Goal: Entertainment & Leisure: Consume media (video, audio)

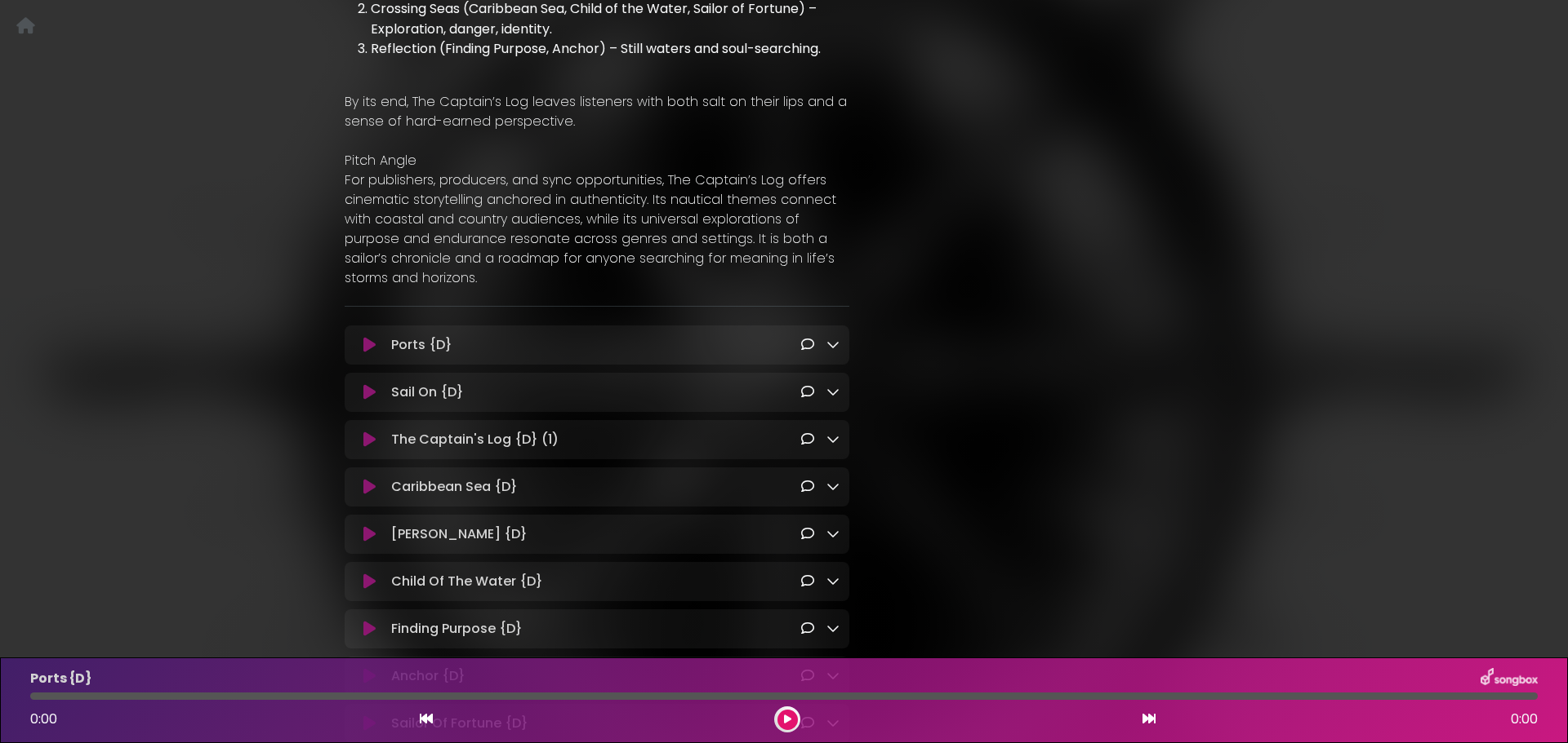
scroll to position [1305, 0]
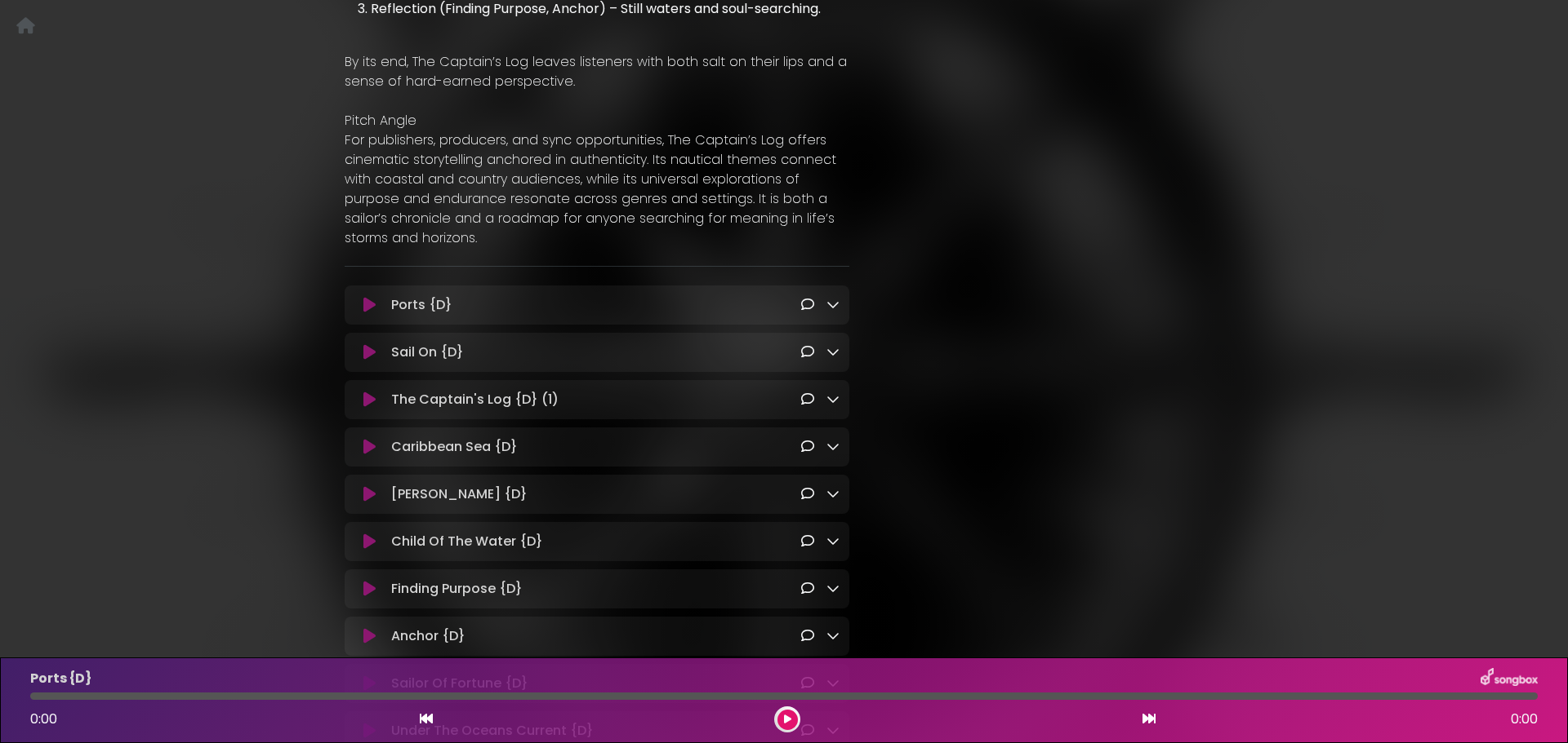
click at [829, 393] on icon at bounding box center [833, 399] width 13 height 13
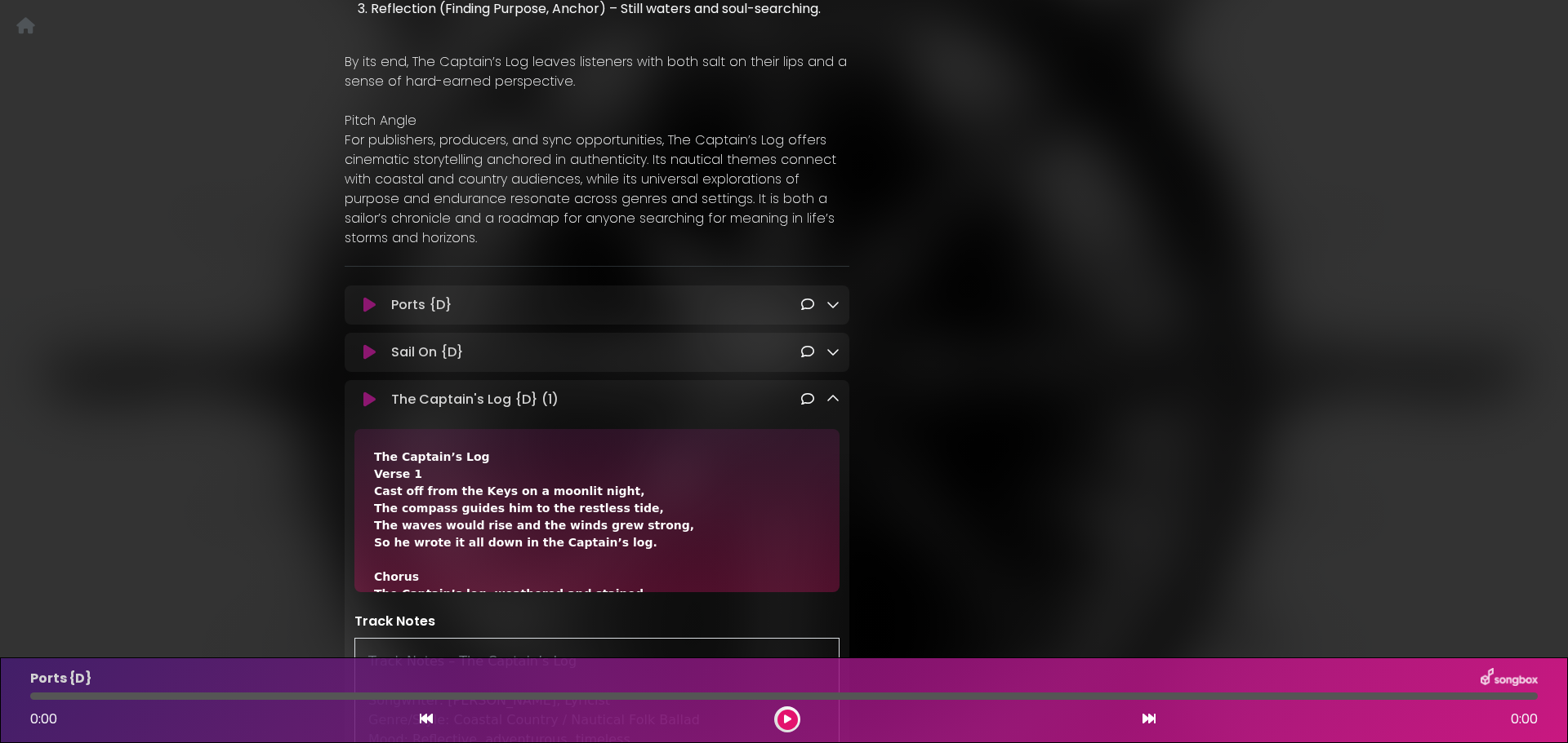
click at [364, 392] on icon at bounding box center [369, 400] width 13 height 17
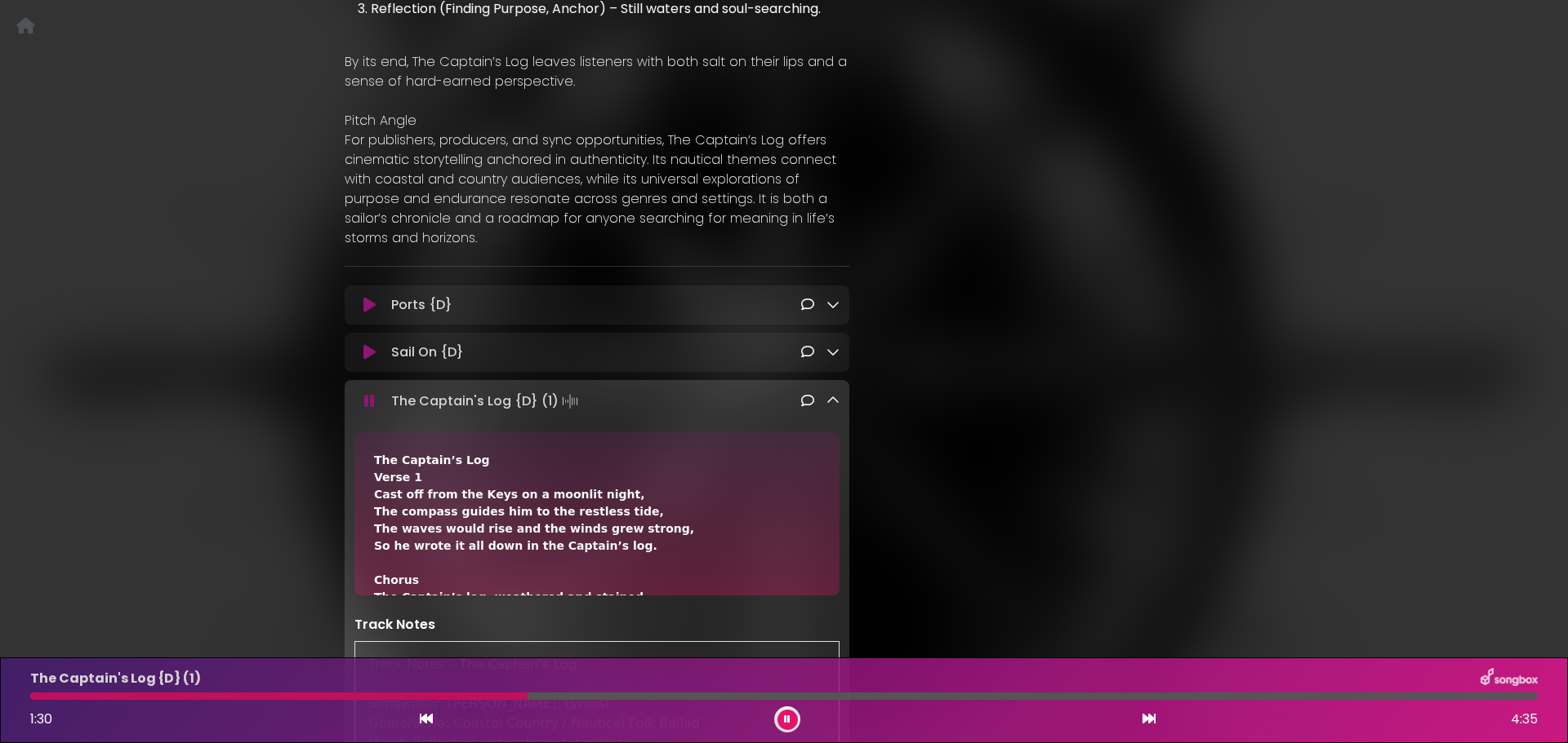
click at [355, 394] on button at bounding box center [370, 402] width 30 height 17
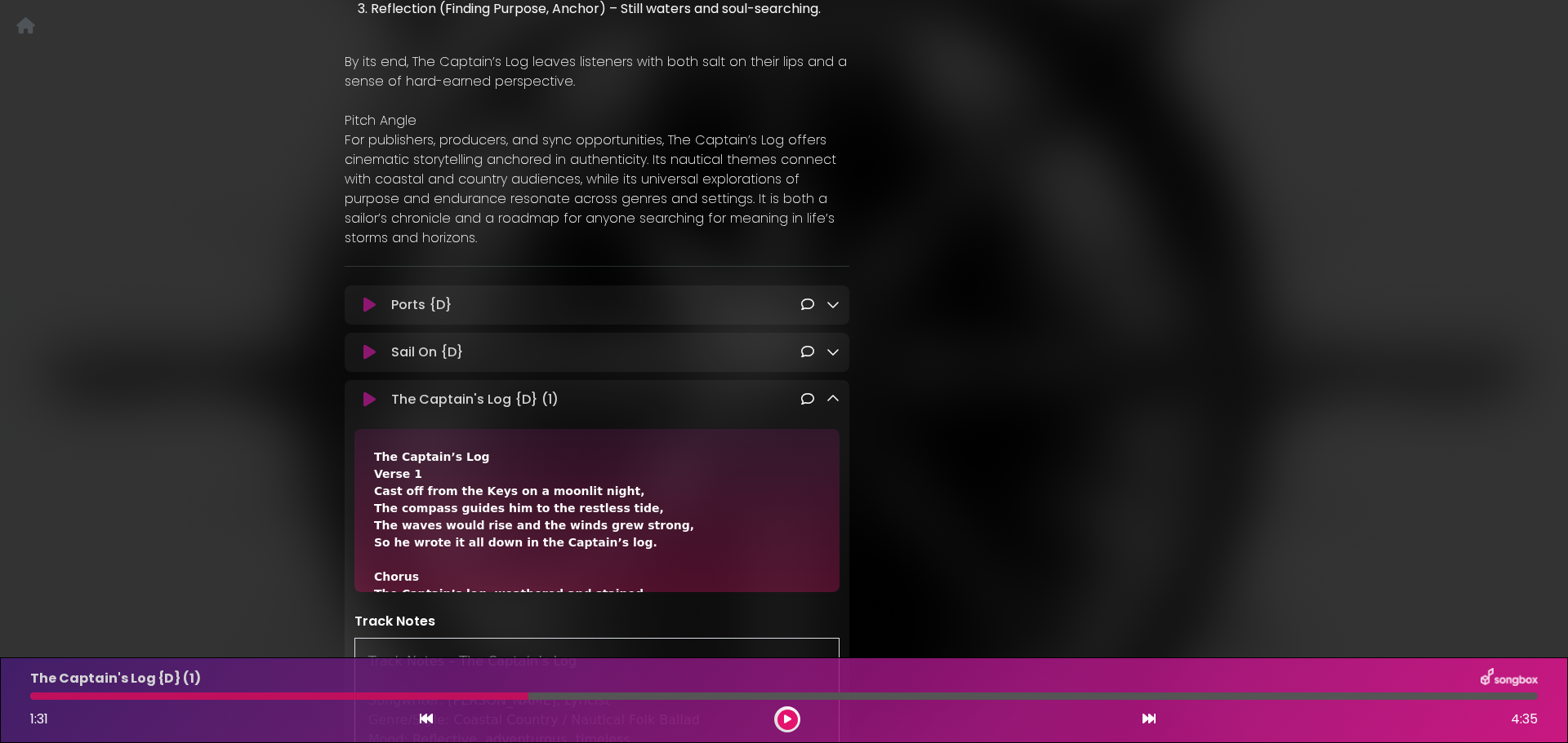
drag, startPoint x: 999, startPoint y: 218, endPoint x: 1014, endPoint y: 273, distance: 57.0
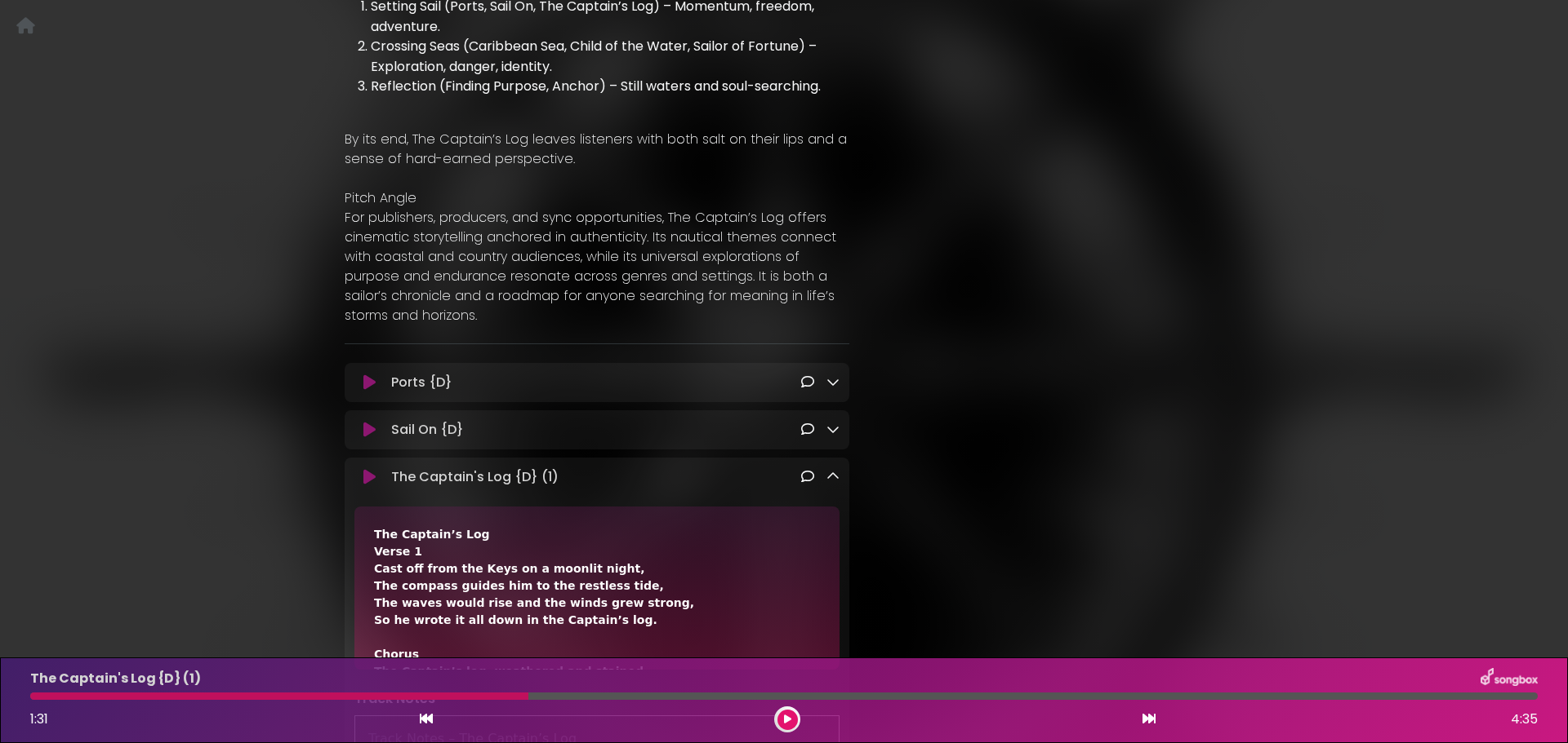
scroll to position [1224, 0]
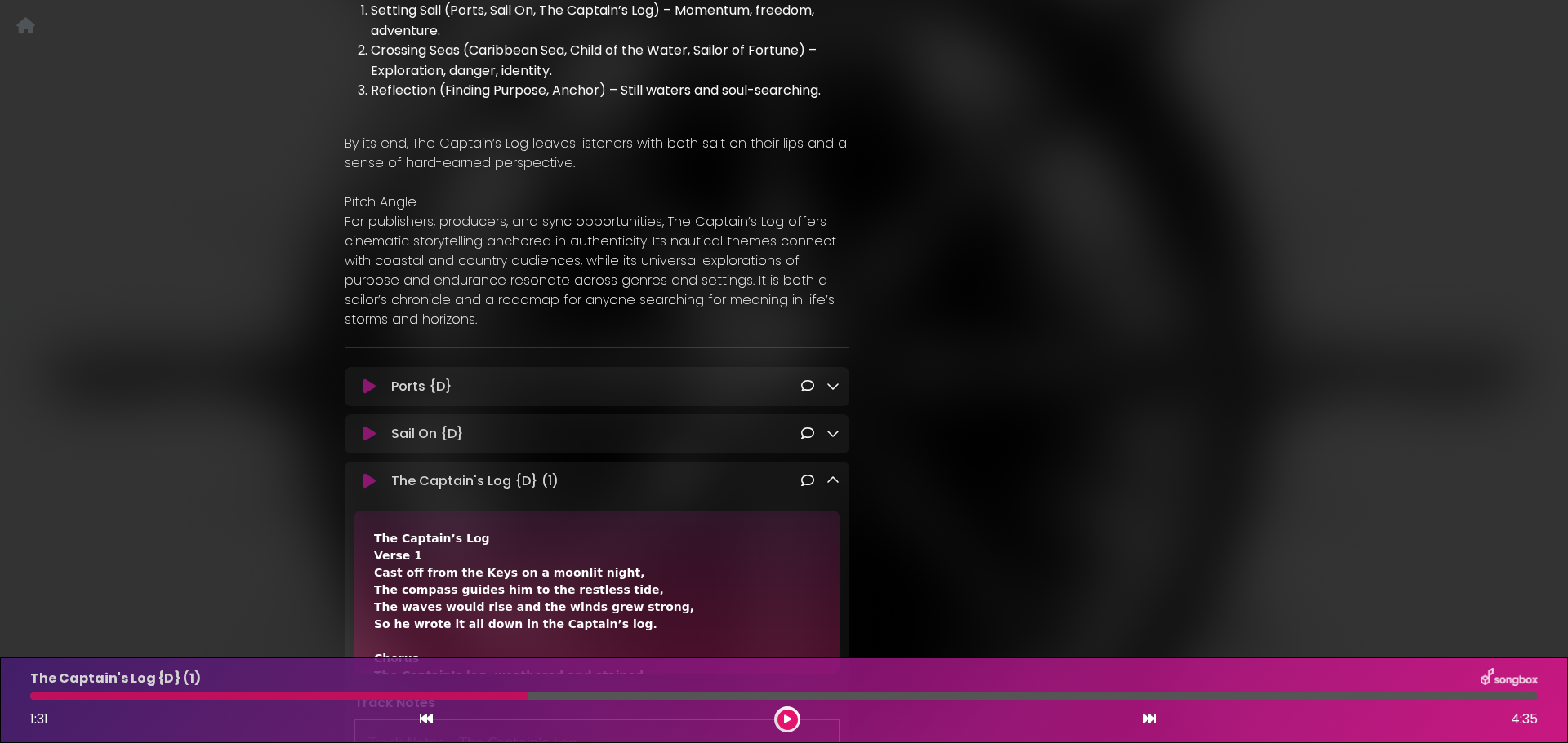
click at [370, 379] on icon at bounding box center [369, 387] width 13 height 17
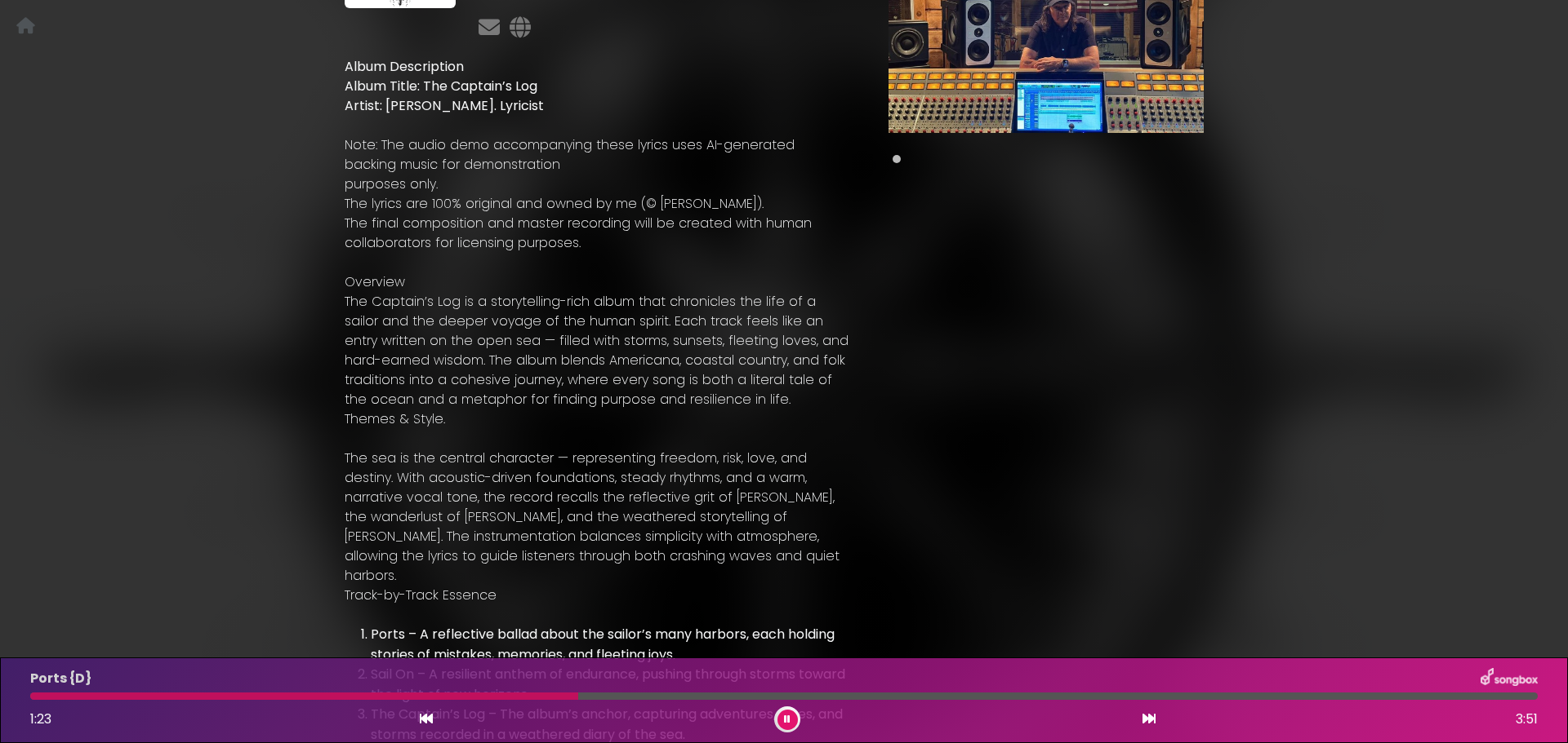
scroll to position [0, 0]
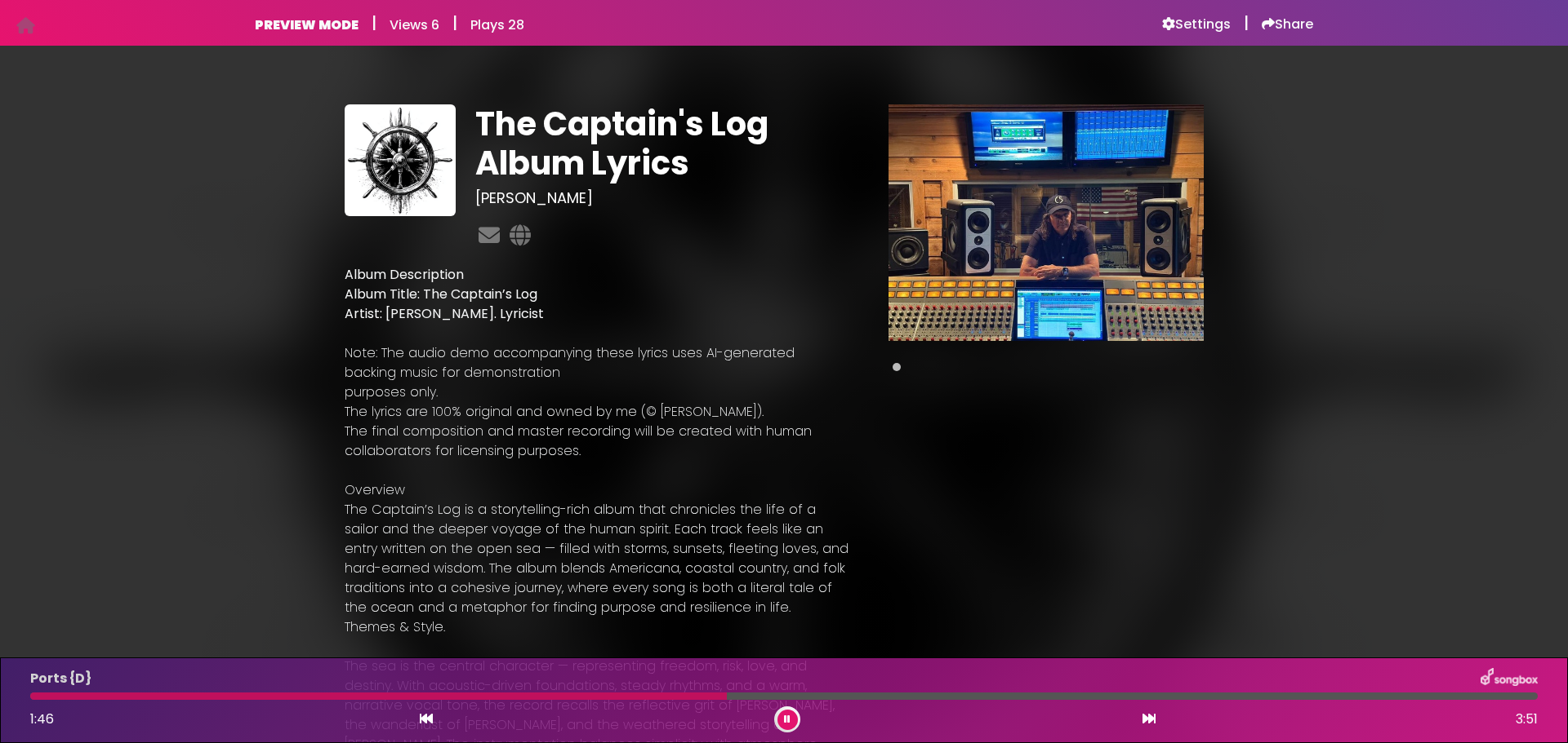
click at [791, 716] on button at bounding box center [787, 720] width 20 height 20
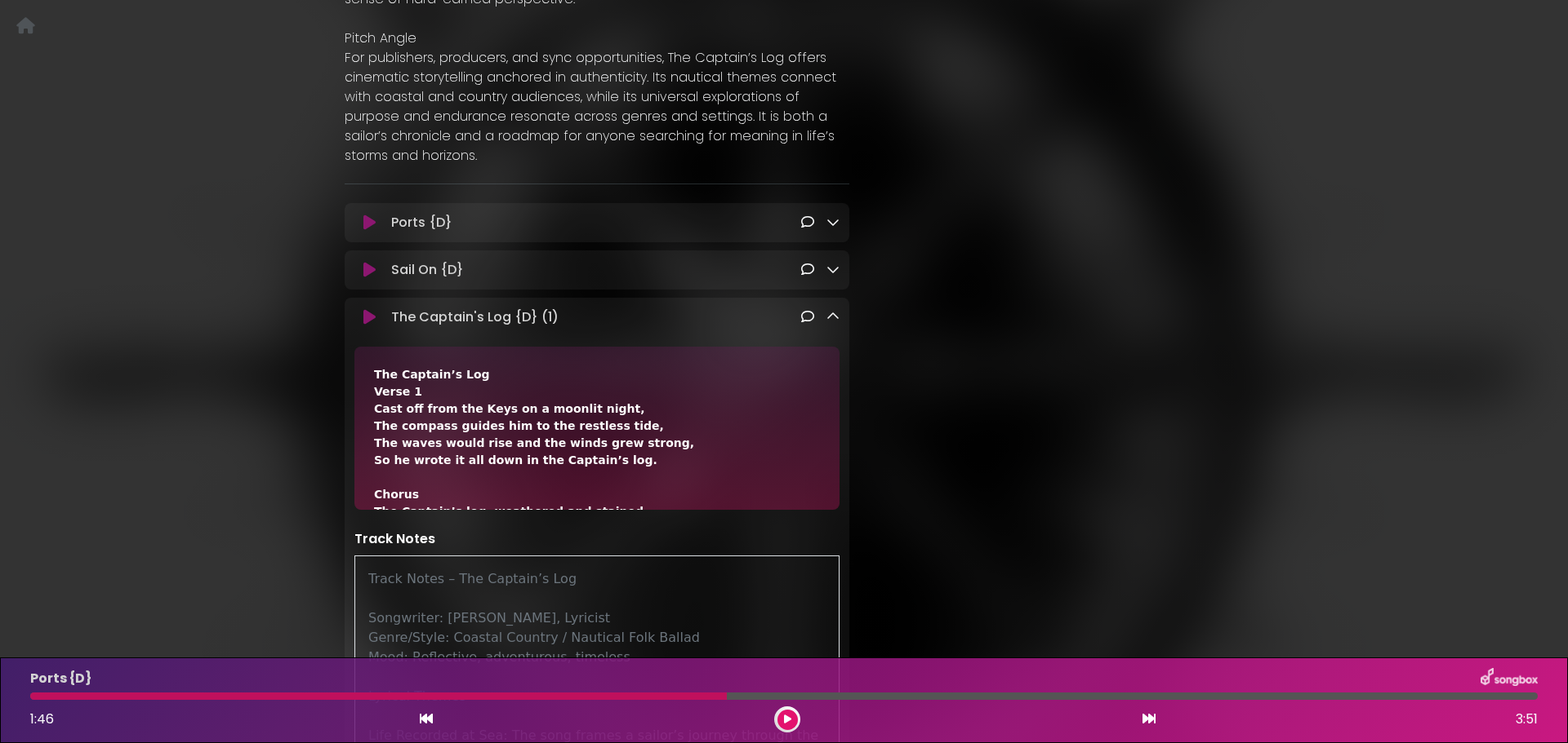
scroll to position [1387, 0]
click at [836, 311] on icon at bounding box center [833, 318] width 13 height 13
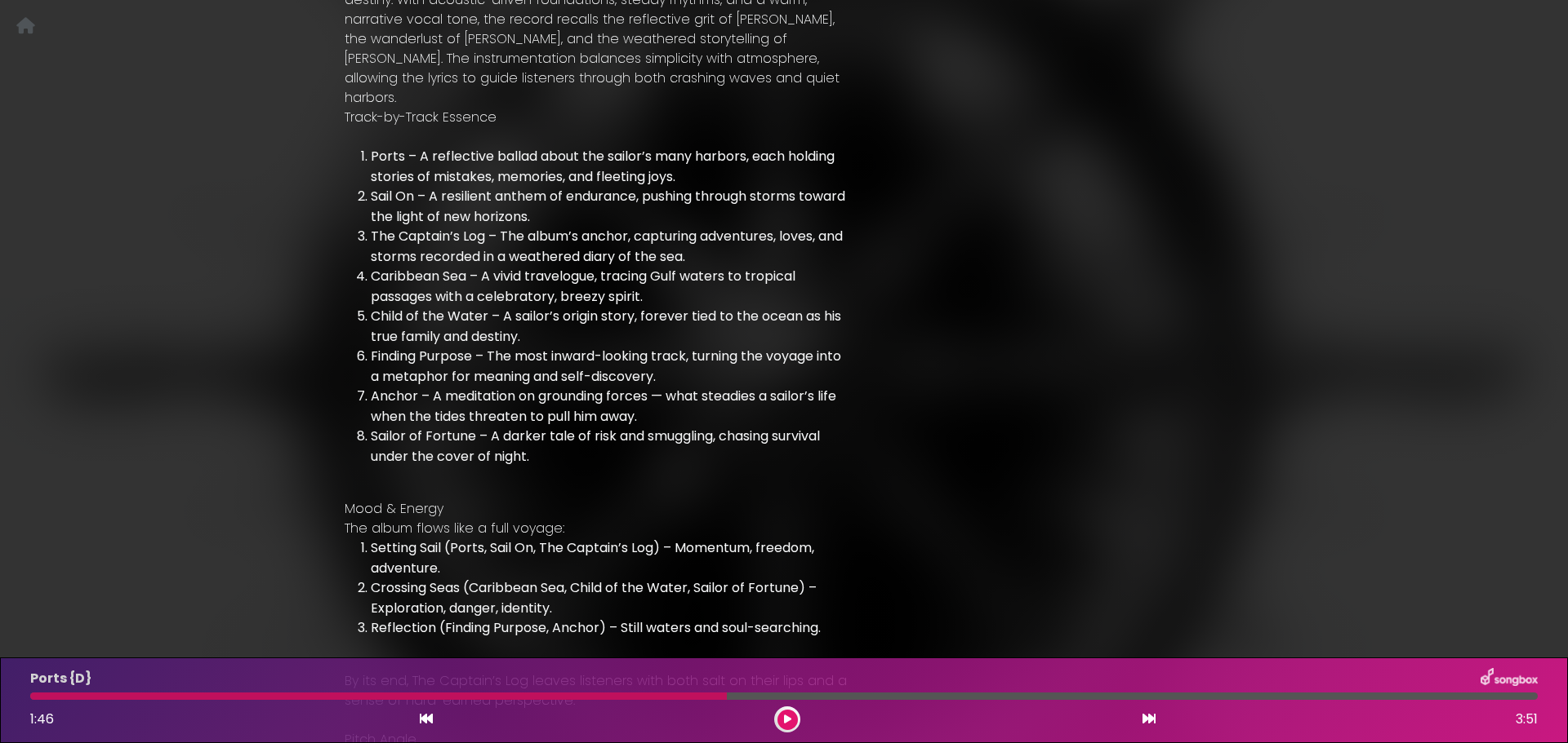
scroll to position [653, 0]
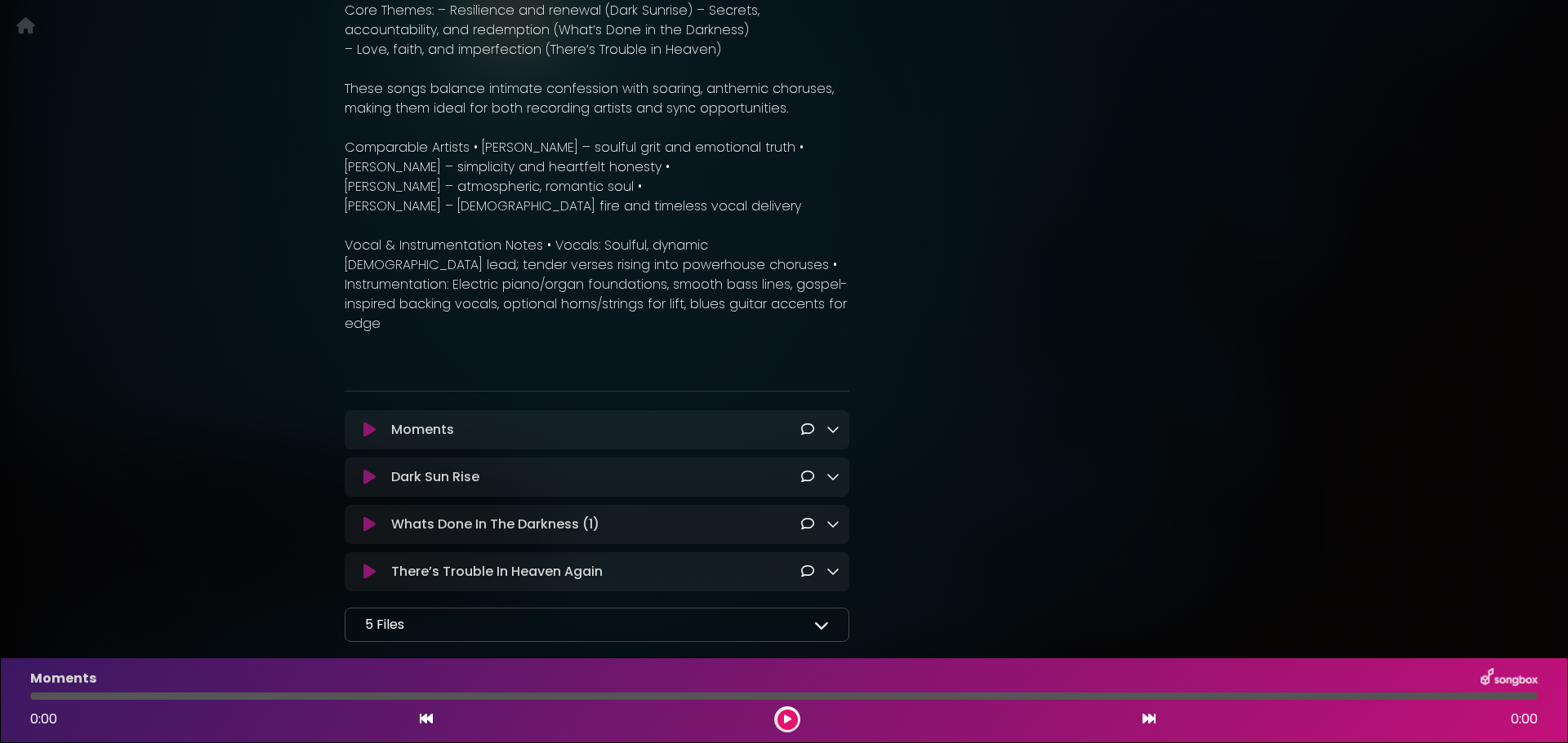
scroll to position [767, 0]
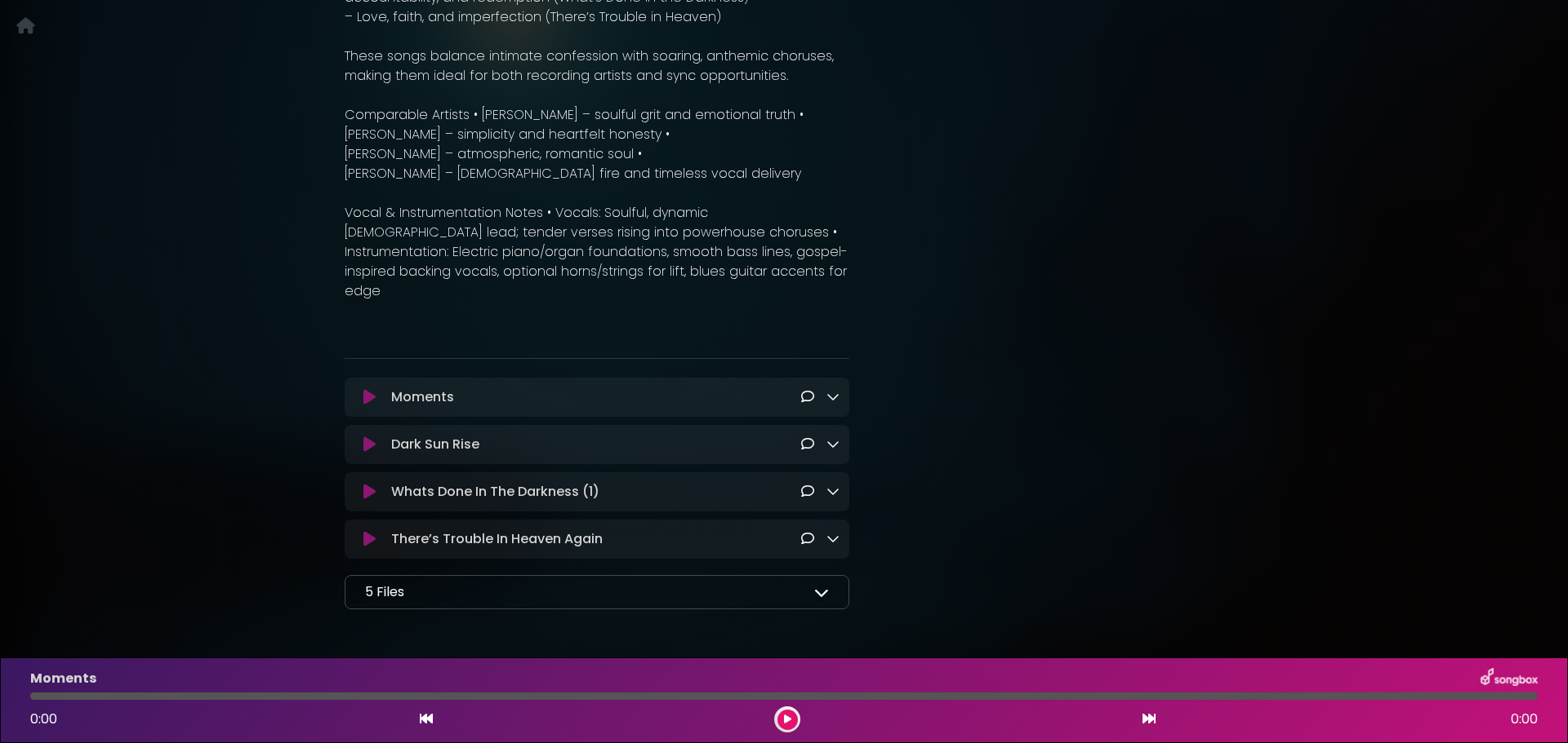
click at [370, 389] on icon at bounding box center [369, 398] width 13 height 17
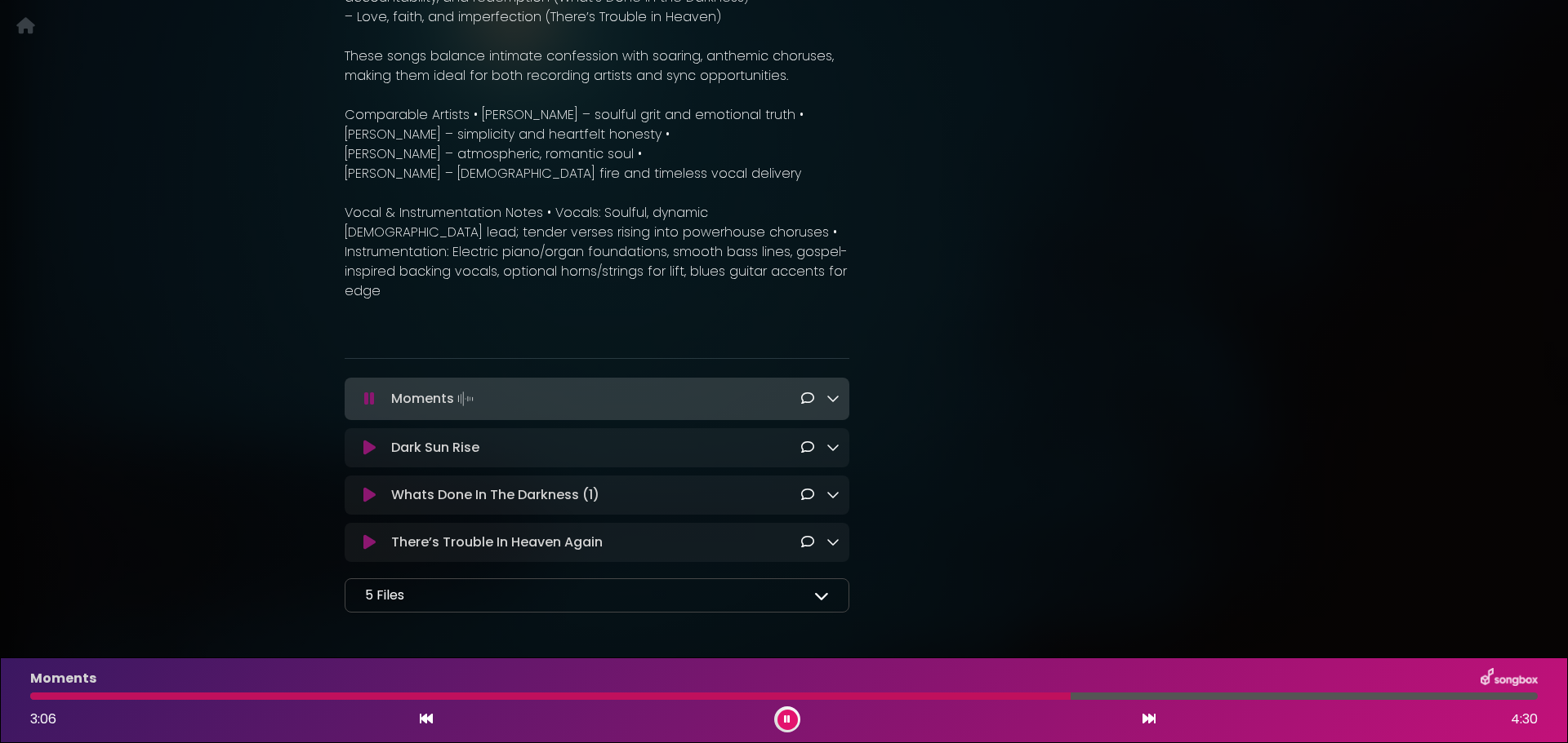
click at [365, 440] on icon at bounding box center [369, 448] width 13 height 17
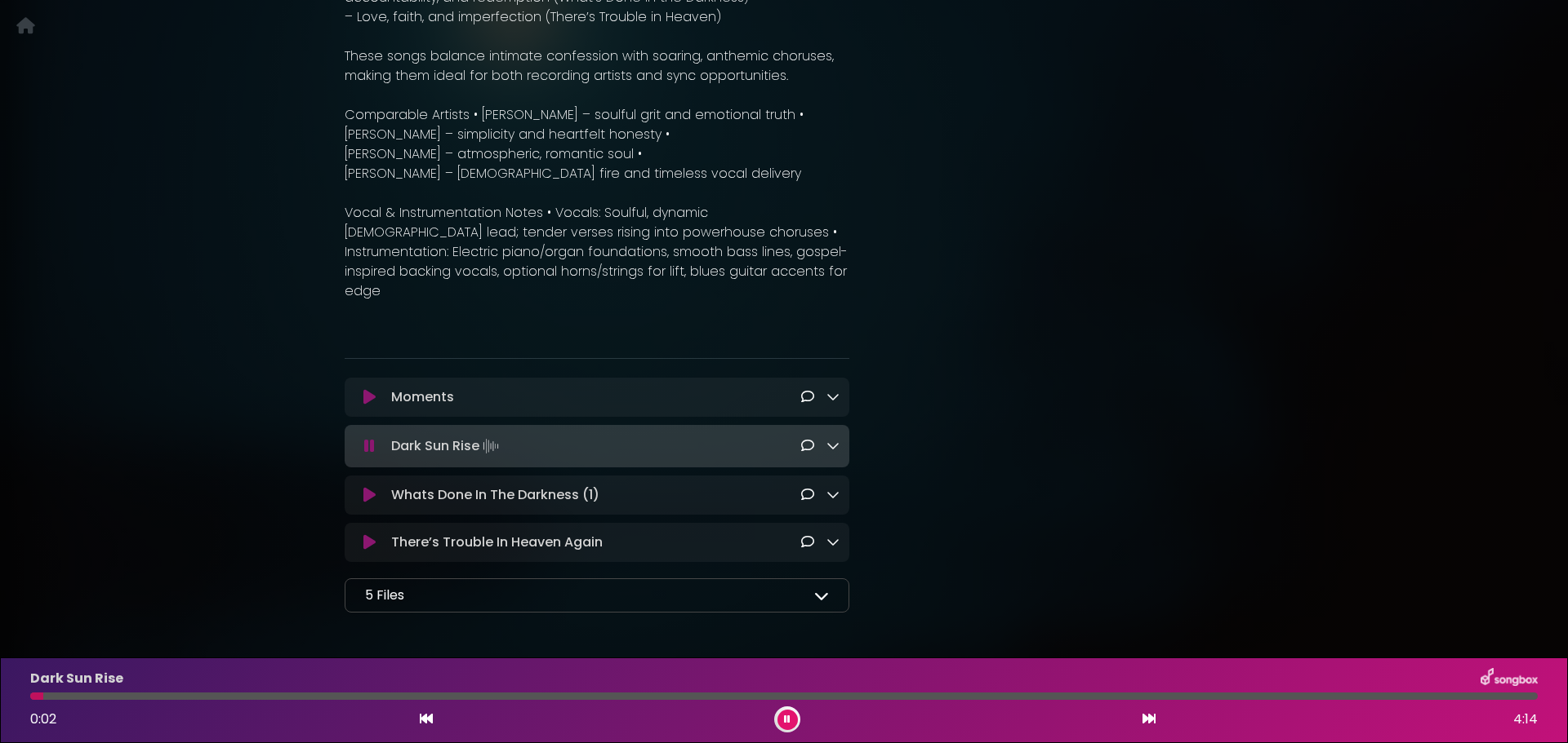
click at [166, 699] on div at bounding box center [784, 696] width 1507 height 8
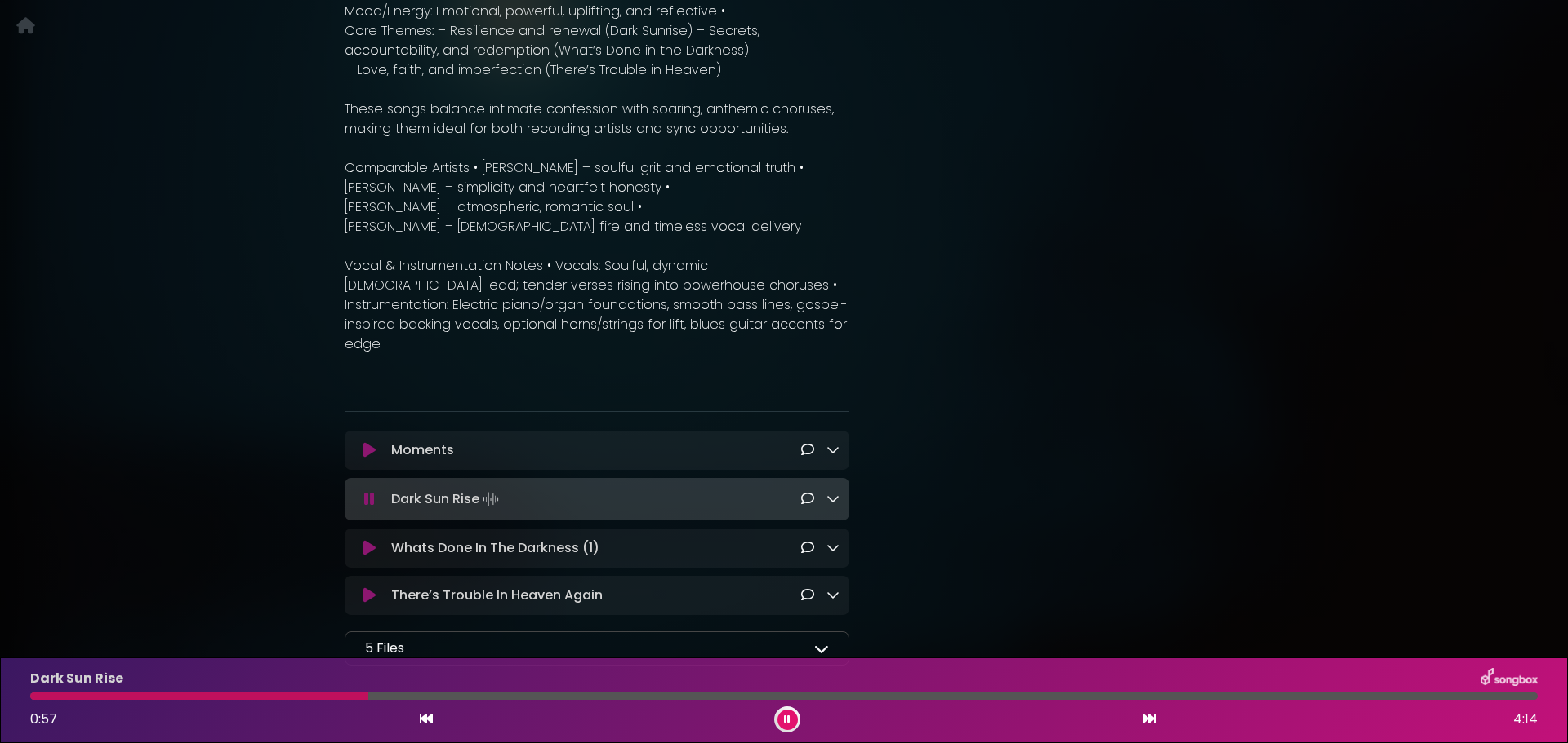
scroll to position [685, 0]
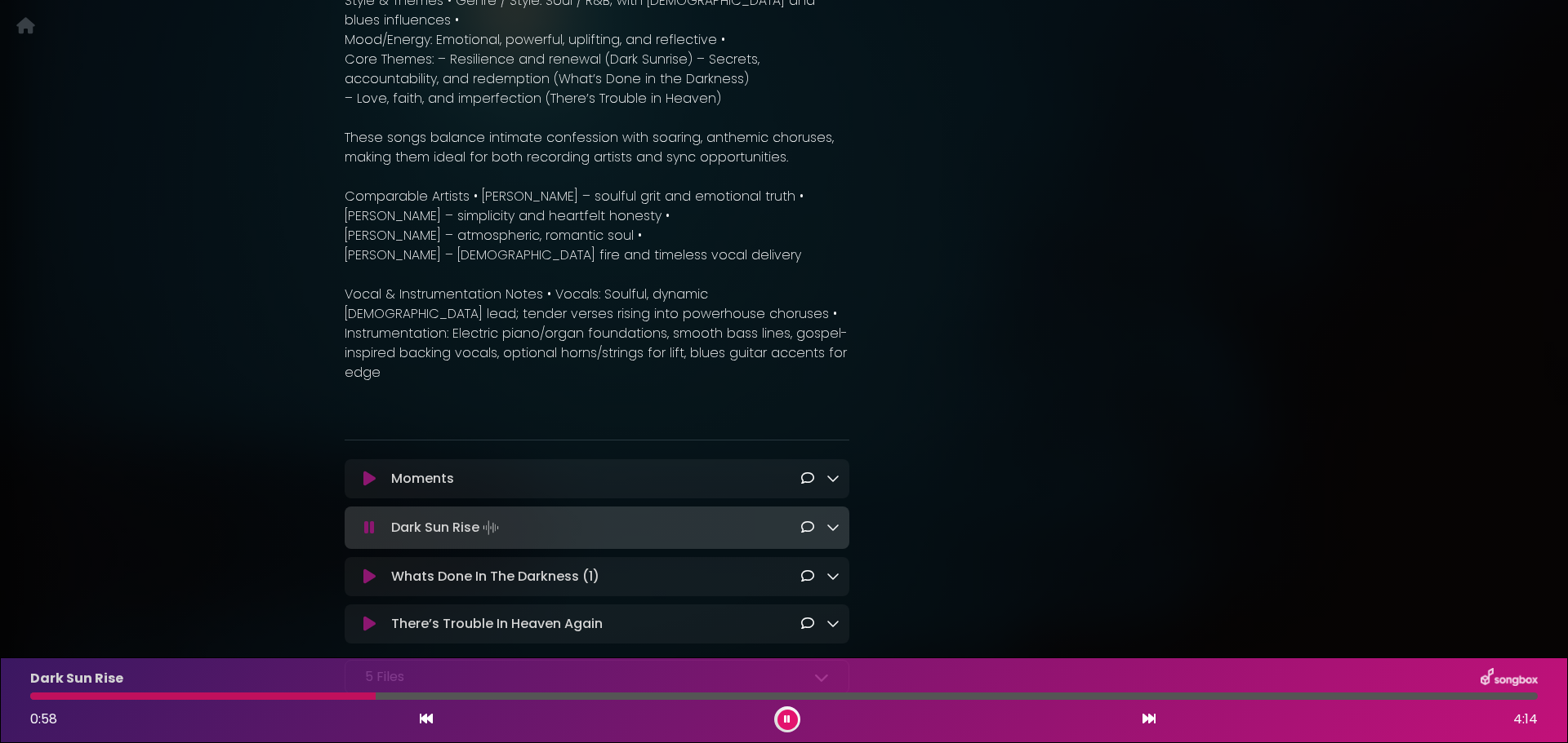
click at [780, 716] on button at bounding box center [787, 720] width 20 height 20
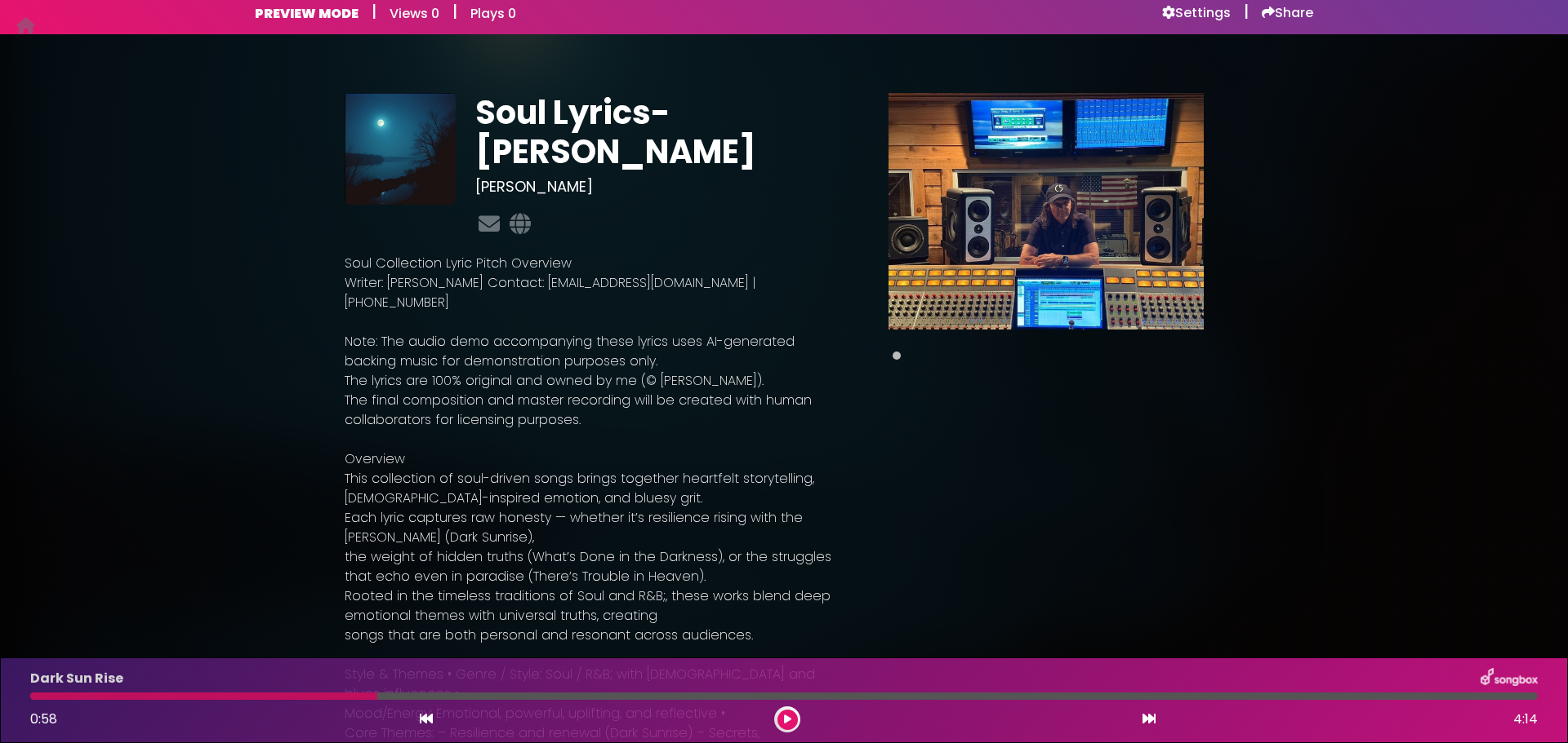
scroll to position [0, 0]
